Goal: Task Accomplishment & Management: Use online tool/utility

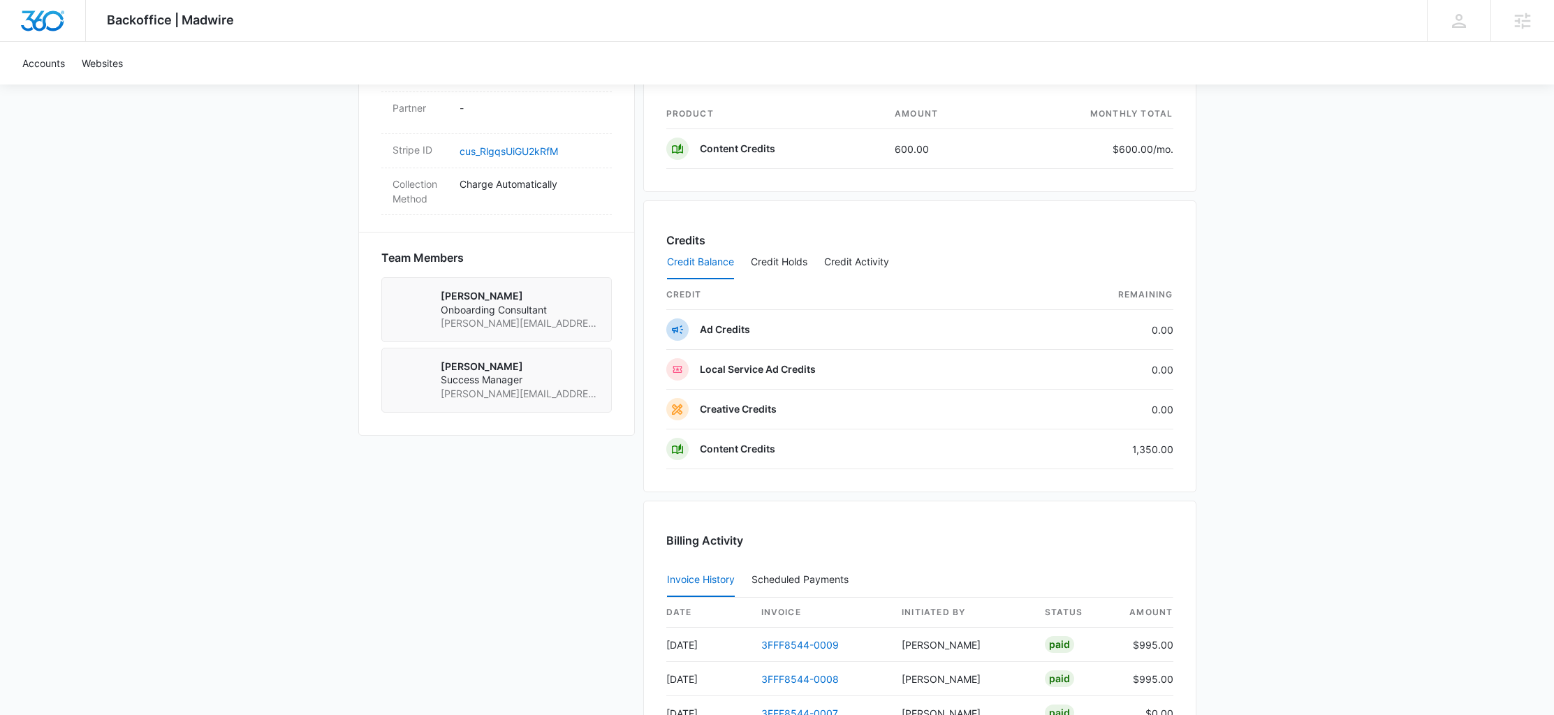
scroll to position [863, 0]
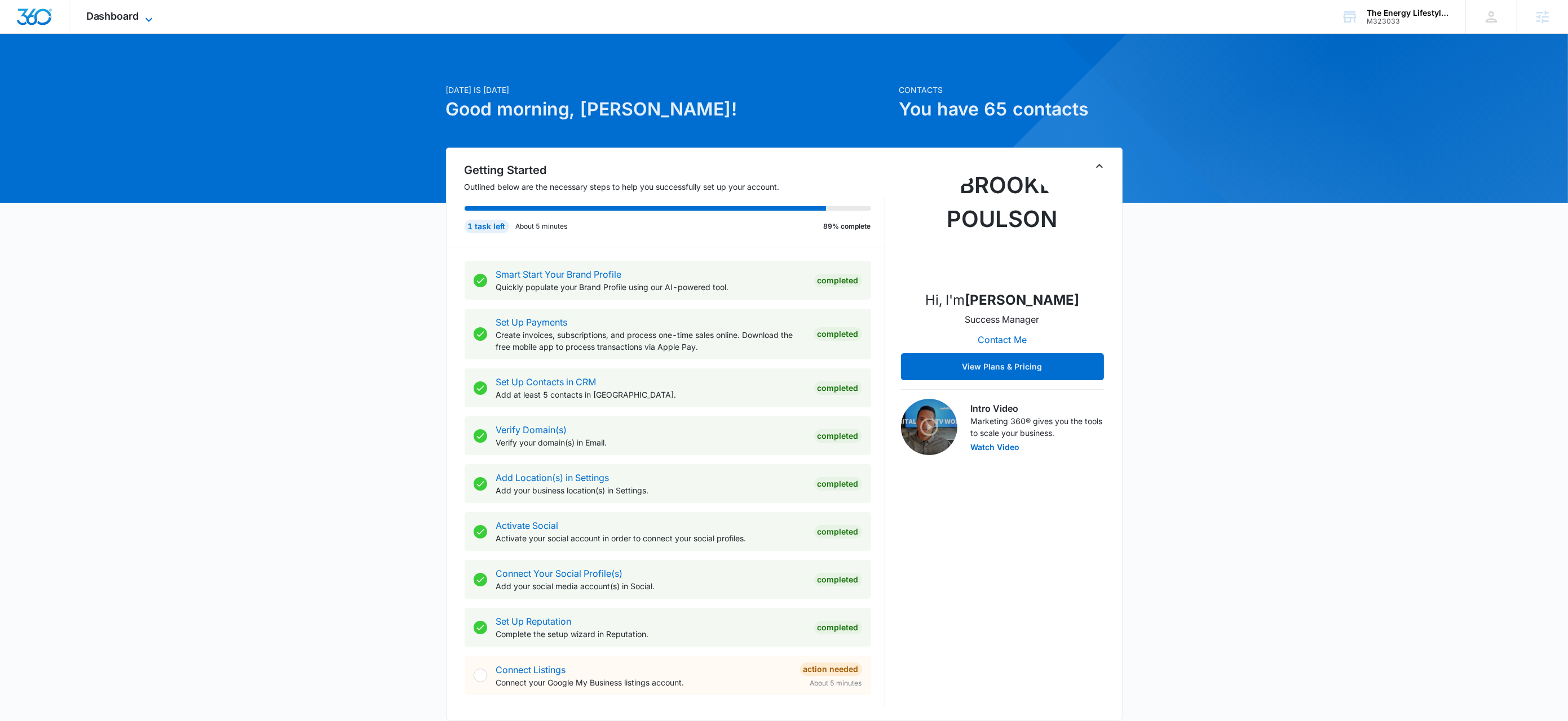
click at [128, 12] on span "Dashboard" at bounding box center [113, 16] width 53 height 12
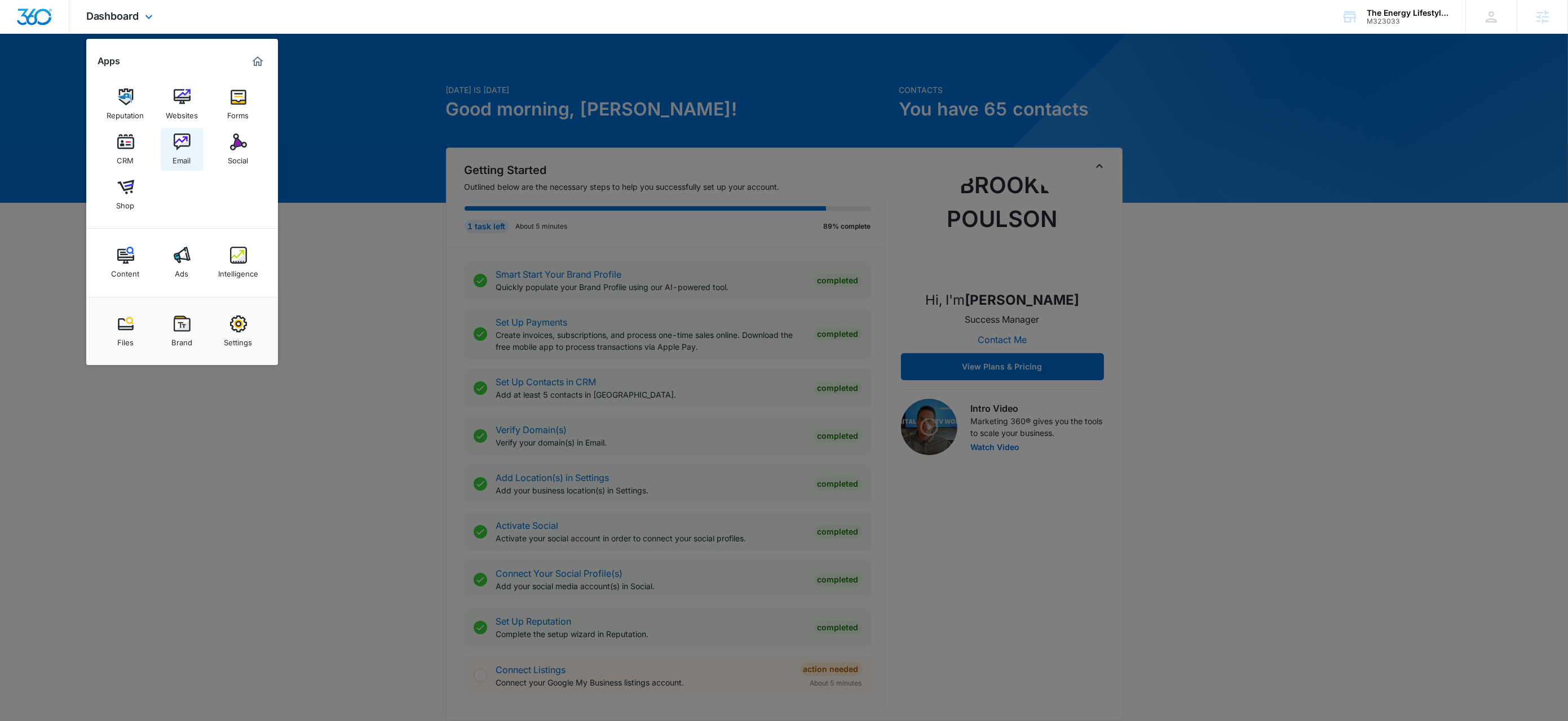
click at [191, 149] on link "Email" at bounding box center [182, 149] width 43 height 43
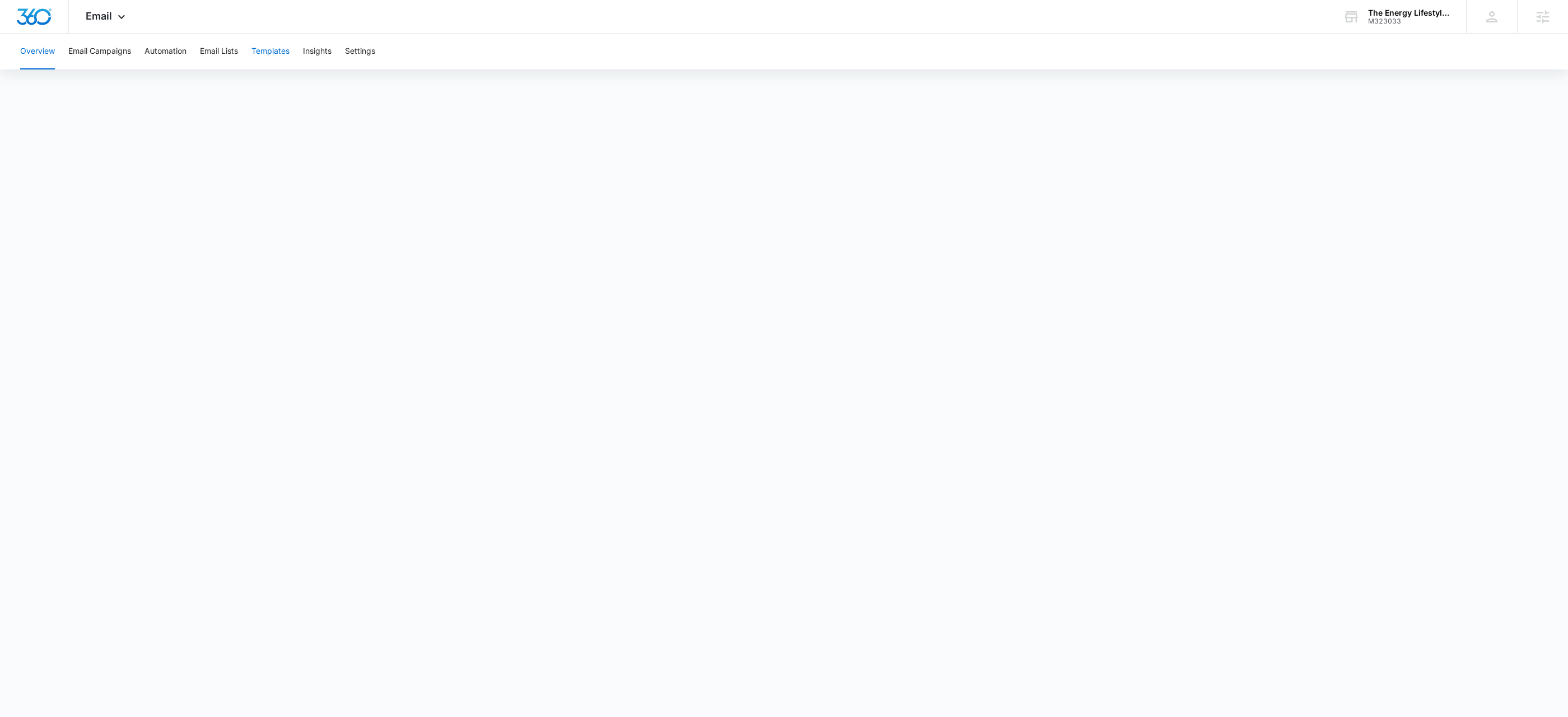
click at [279, 50] on button "Templates" at bounding box center [271, 51] width 38 height 36
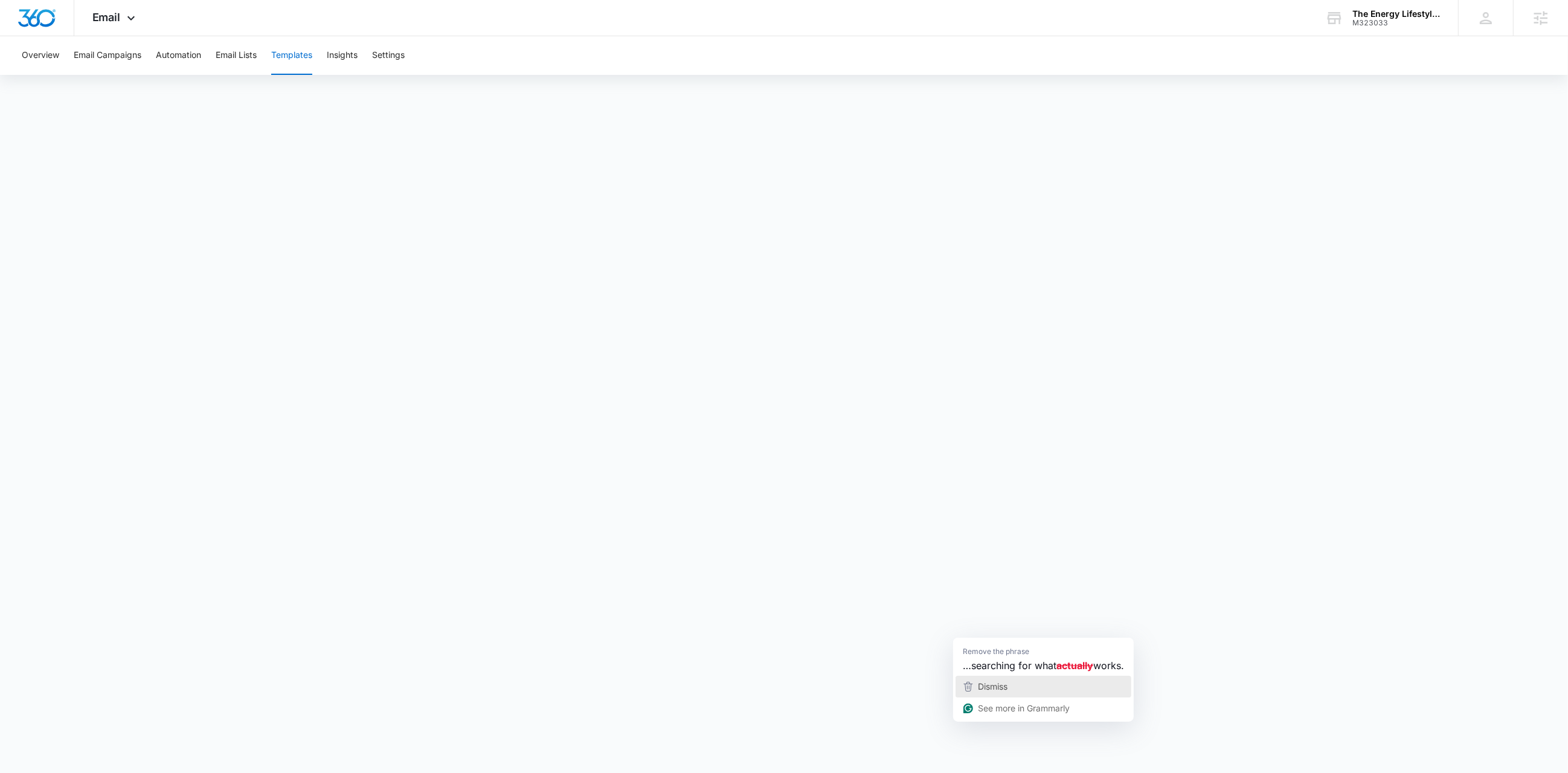
click at [1001, 681] on span "Dismiss" at bounding box center [992, 687] width 29 height 10
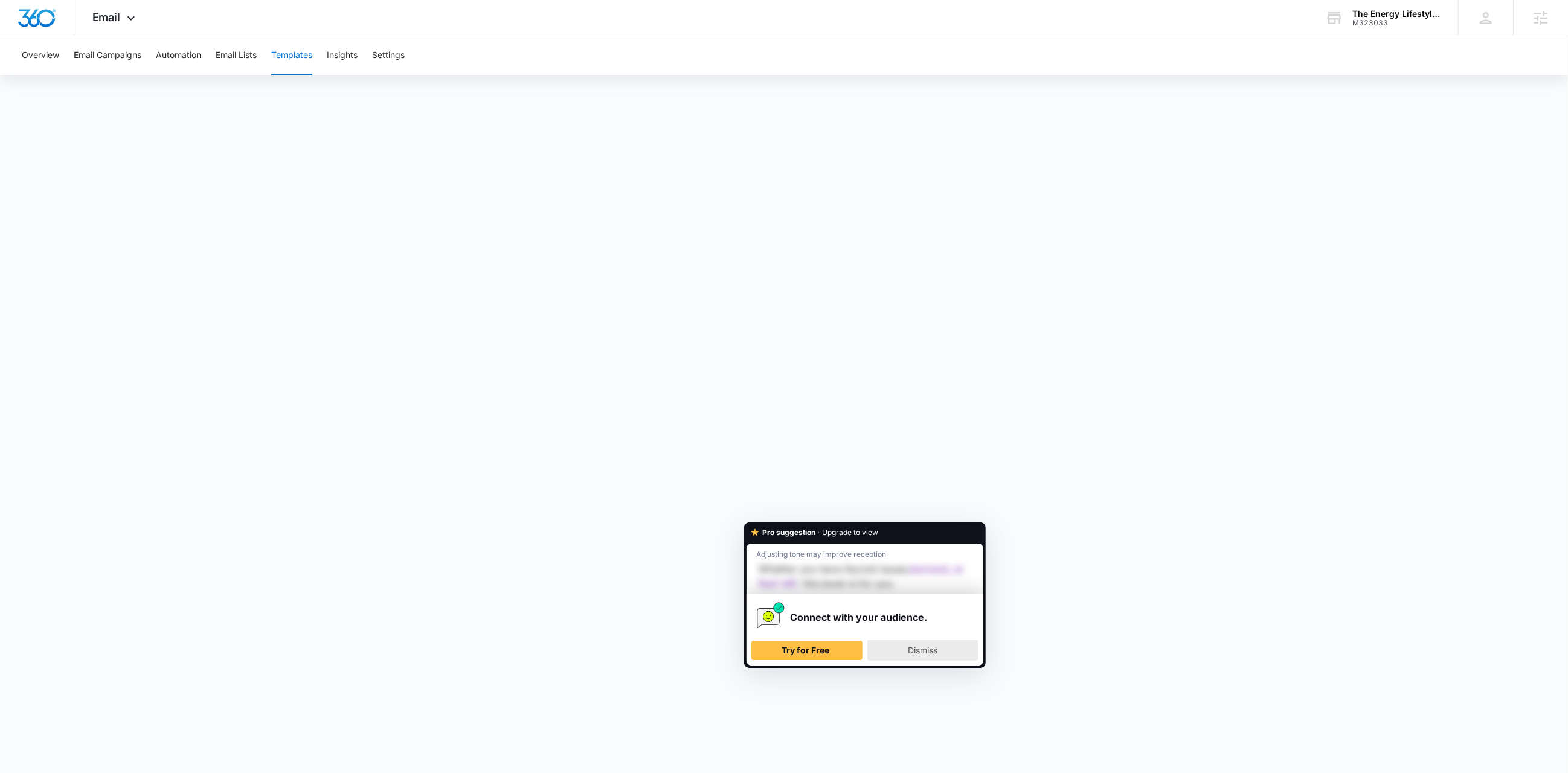
click at [939, 648] on div "Dismiss" at bounding box center [922, 650] width 100 height 19
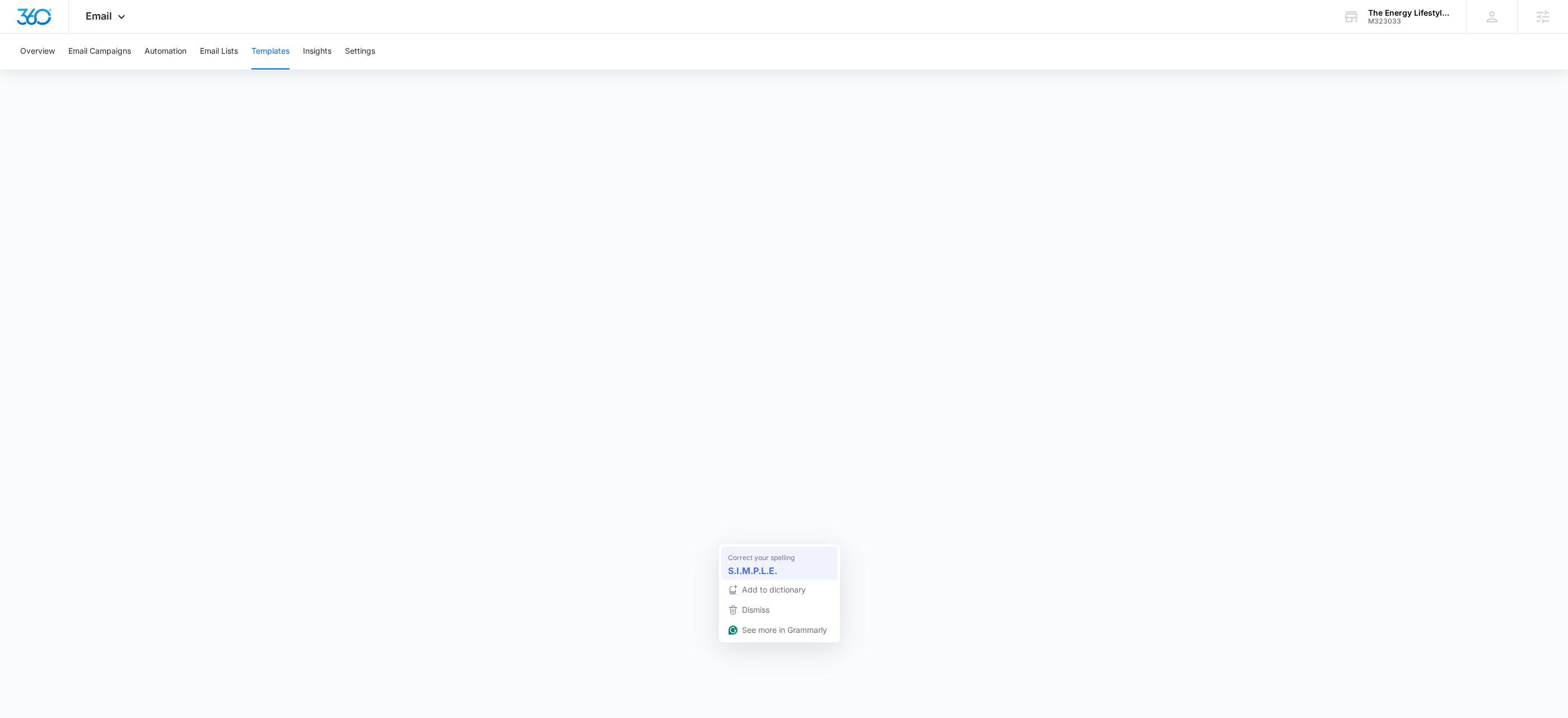
click at [778, 566] on div "S.I.M.P.L.E." at bounding box center [779, 571] width 107 height 18
click at [105, 19] on span "Email" at bounding box center [99, 16] width 26 height 12
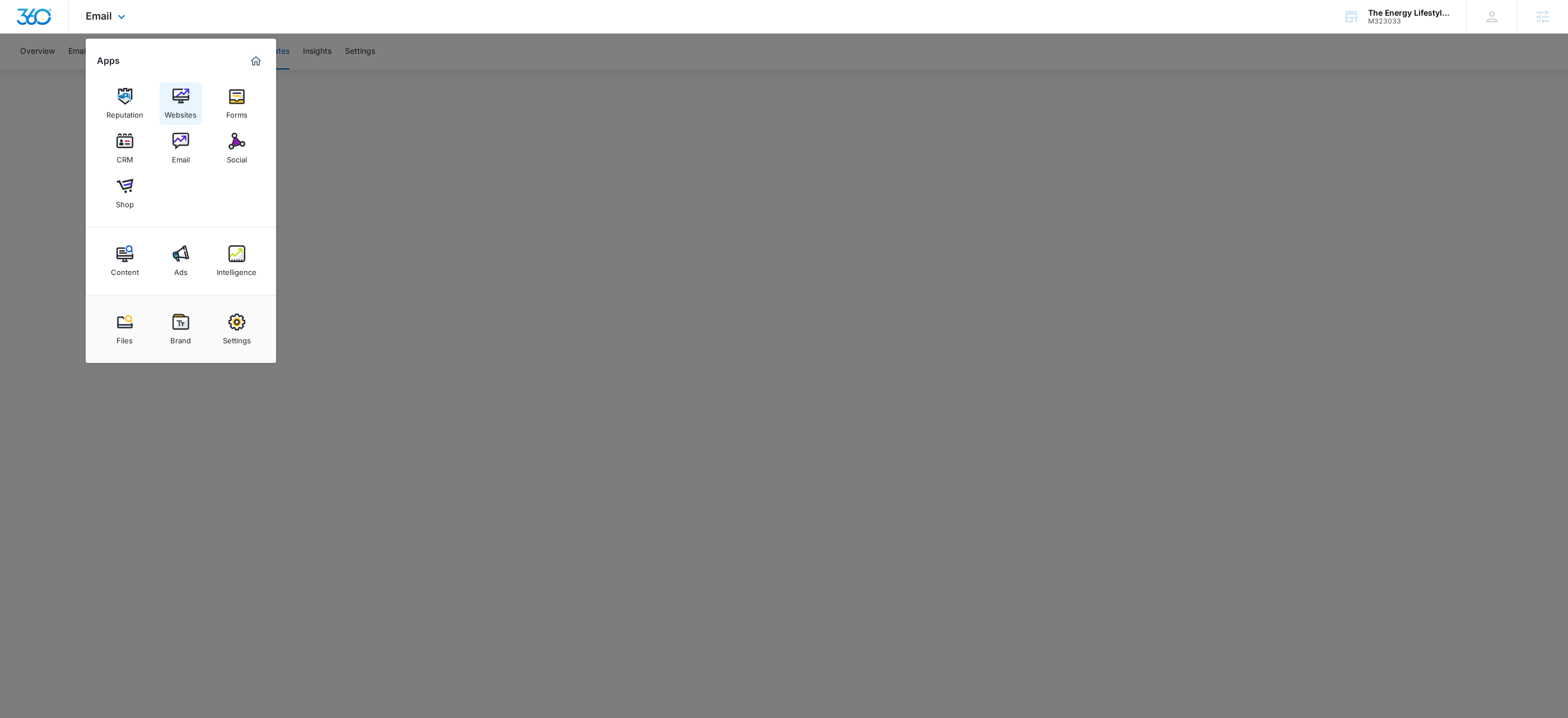
click at [176, 96] on img at bounding box center [180, 96] width 17 height 17
